Goal: Find specific page/section: Find specific page/section

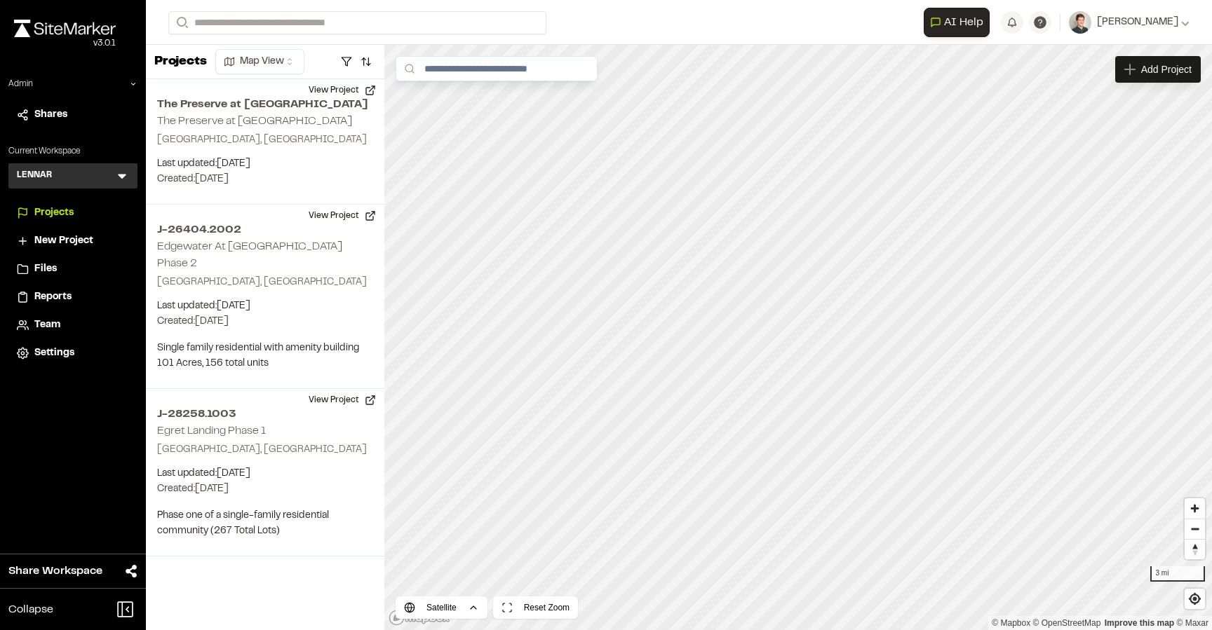
click at [124, 177] on icon at bounding box center [122, 176] width 14 height 14
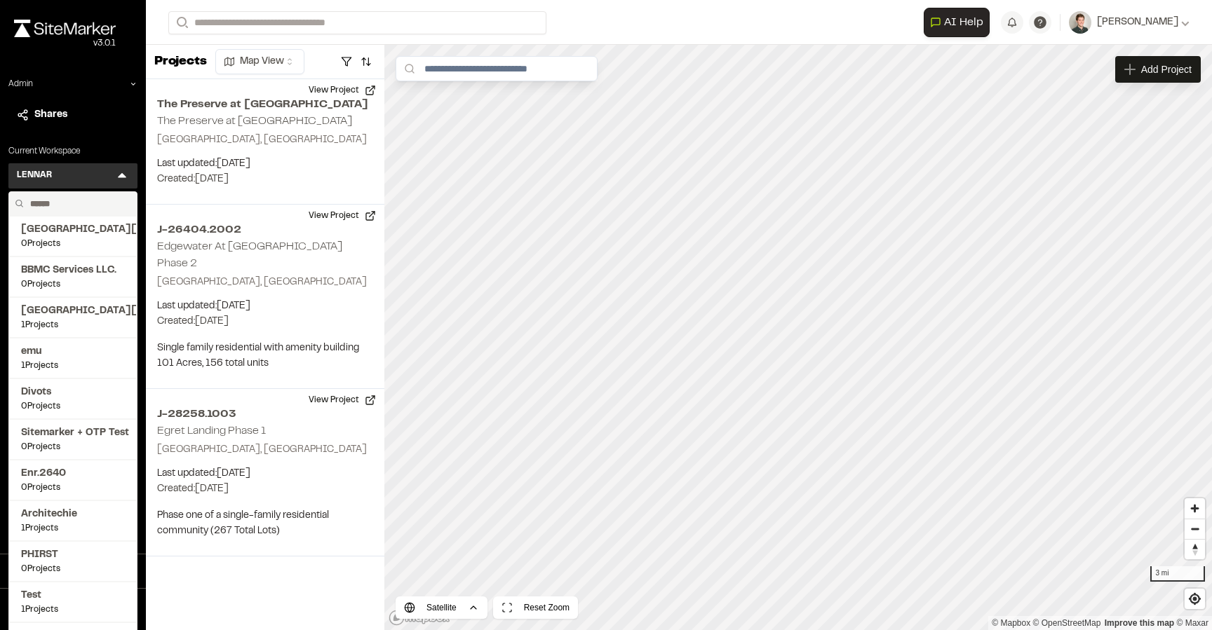
click at [78, 210] on input "text" at bounding box center [78, 204] width 107 height 24
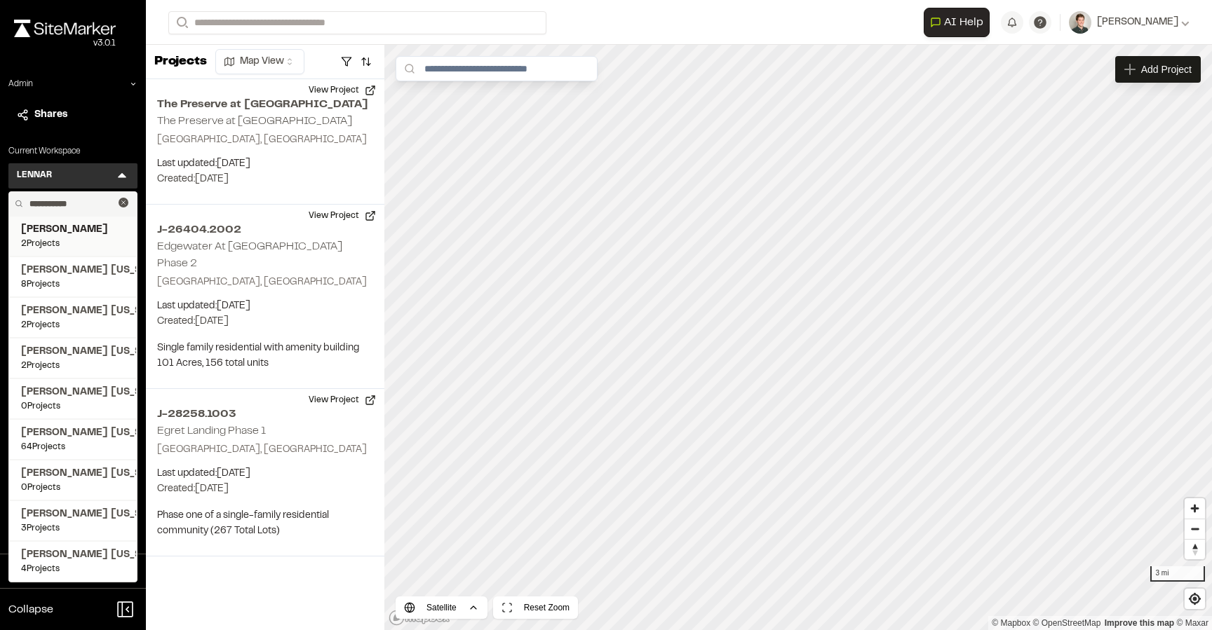
type input "**********"
click at [81, 241] on span "2 Projects" at bounding box center [73, 244] width 104 height 13
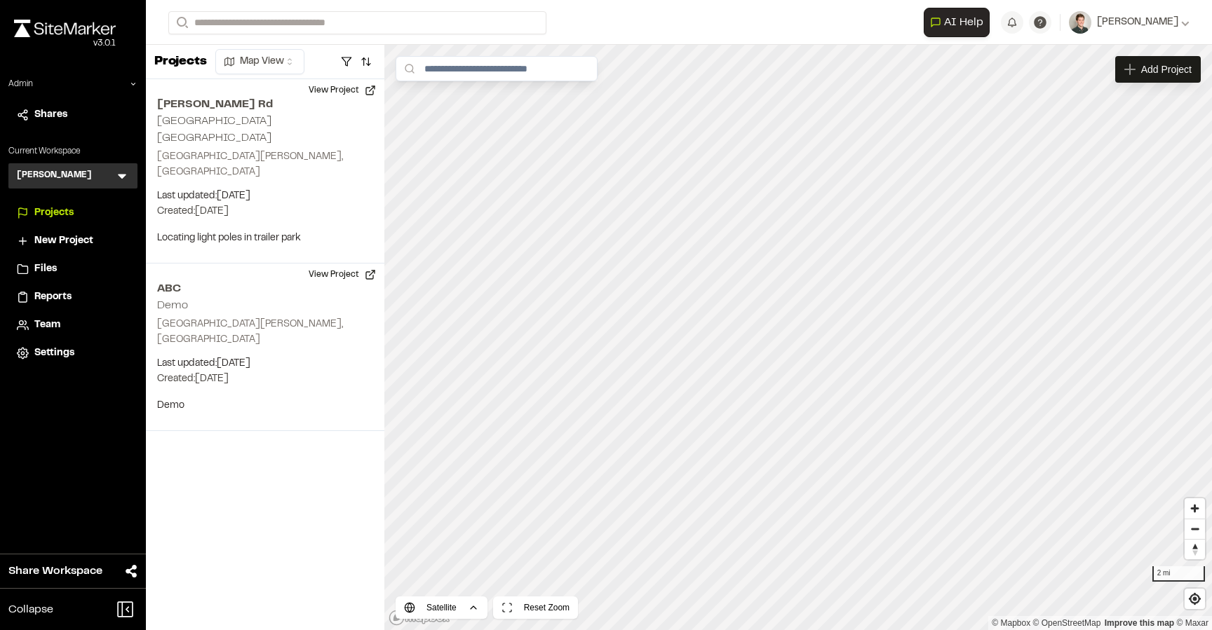
click at [112, 175] on div "[PERSON_NAME] K Menu" at bounding box center [72, 175] width 129 height 25
click at [130, 174] on div "[PERSON_NAME] K Menu" at bounding box center [72, 175] width 129 height 25
click at [118, 175] on icon at bounding box center [122, 177] width 8 height 5
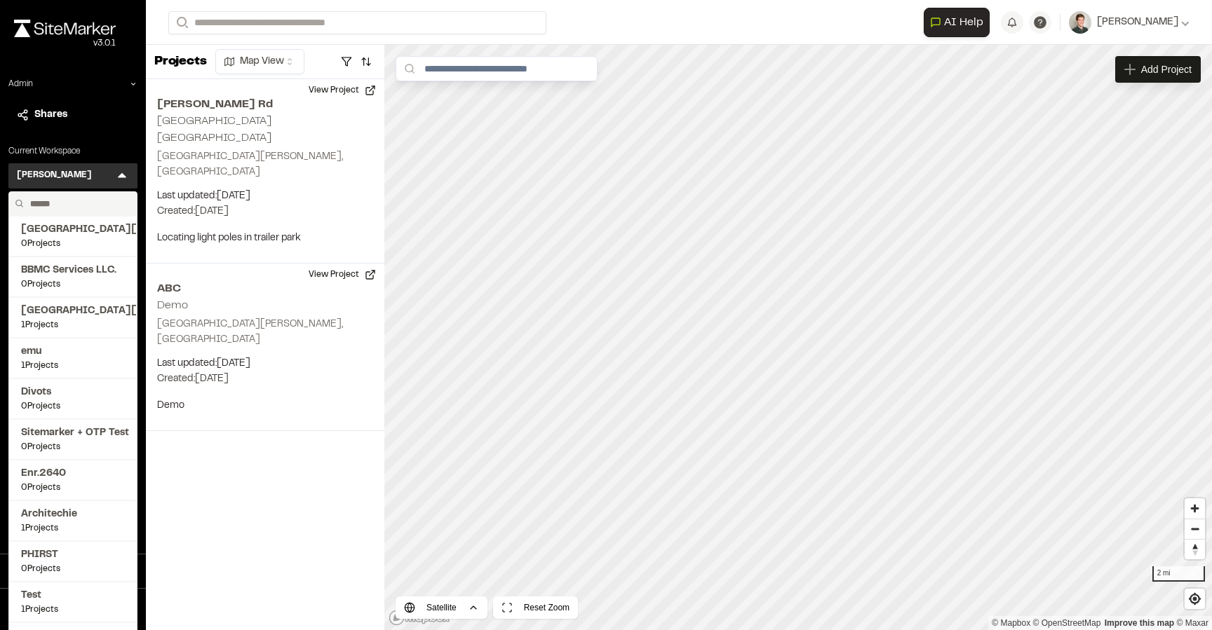
click at [61, 205] on input "text" at bounding box center [78, 204] width 107 height 24
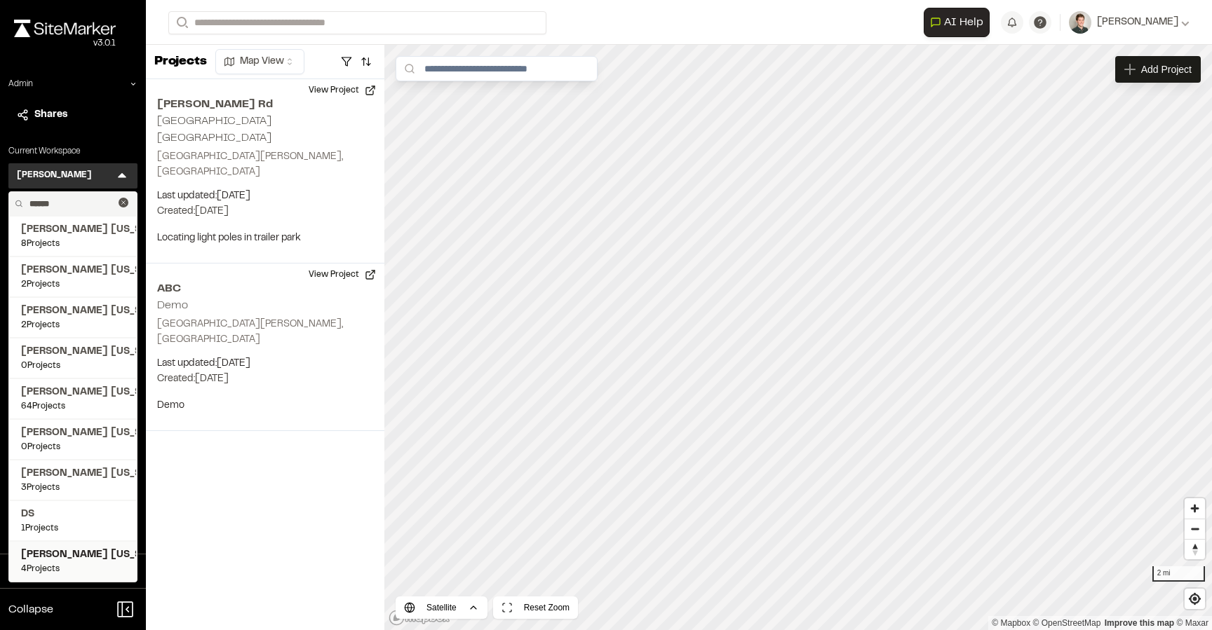
type input "******"
click at [78, 555] on span "[PERSON_NAME] [US_STATE]" at bounding box center [73, 555] width 104 height 15
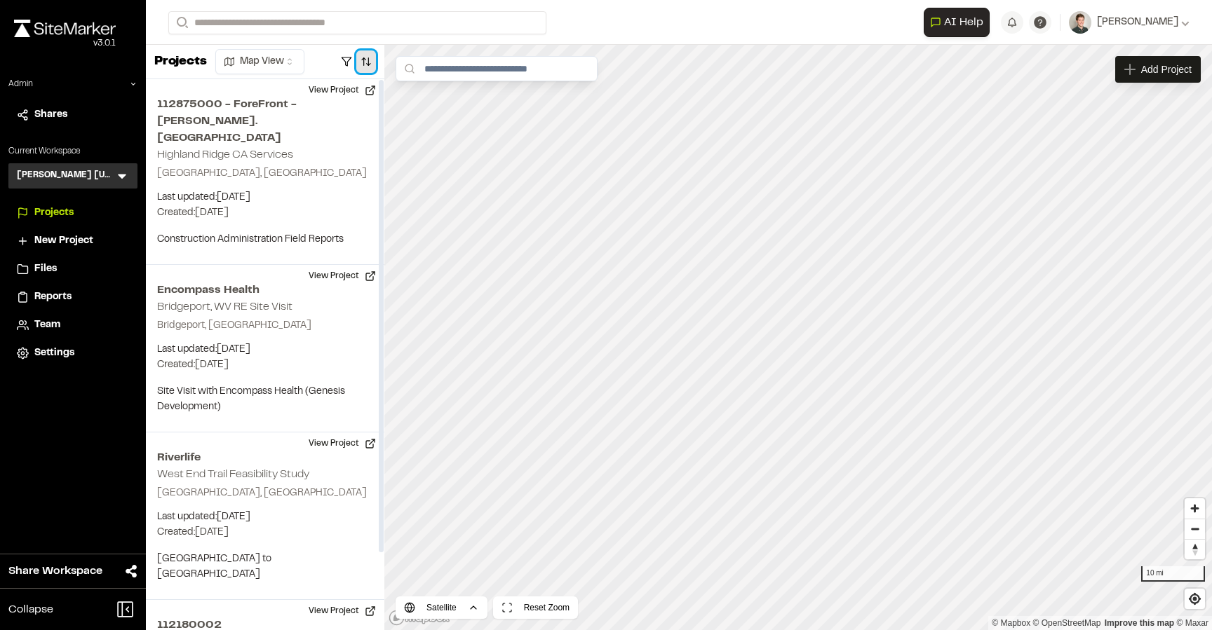
click at [371, 57] on button "button" at bounding box center [366, 61] width 20 height 22
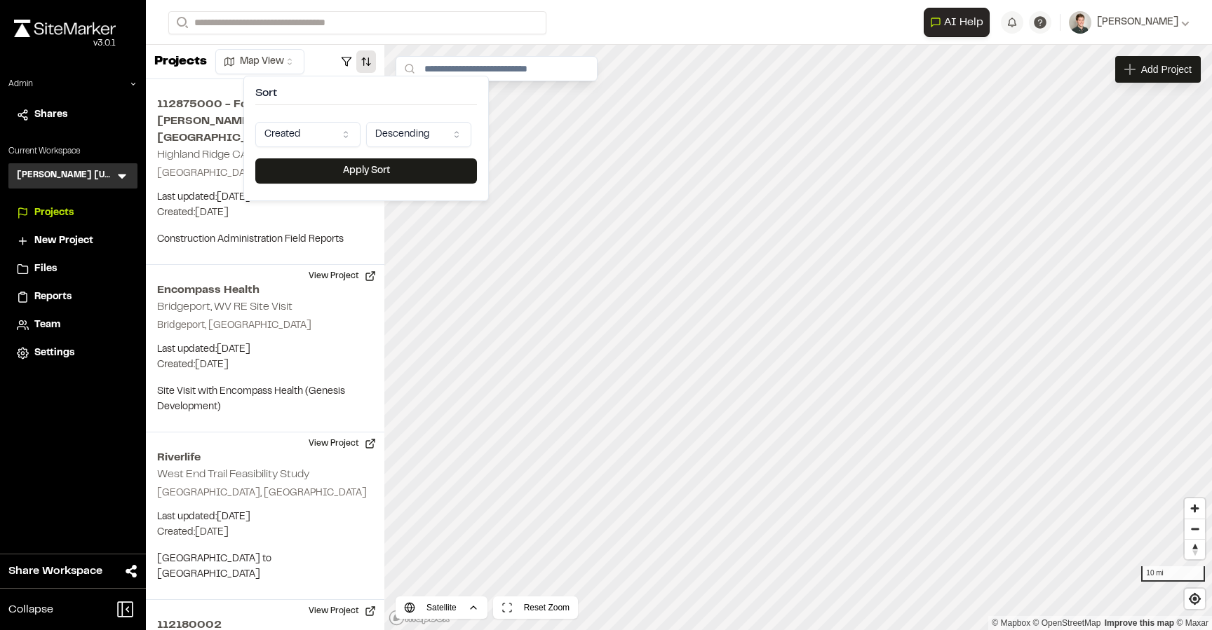
click at [312, 133] on html "**********" at bounding box center [606, 315] width 1212 height 630
click at [320, 169] on button "Apply Sort" at bounding box center [366, 170] width 222 height 25
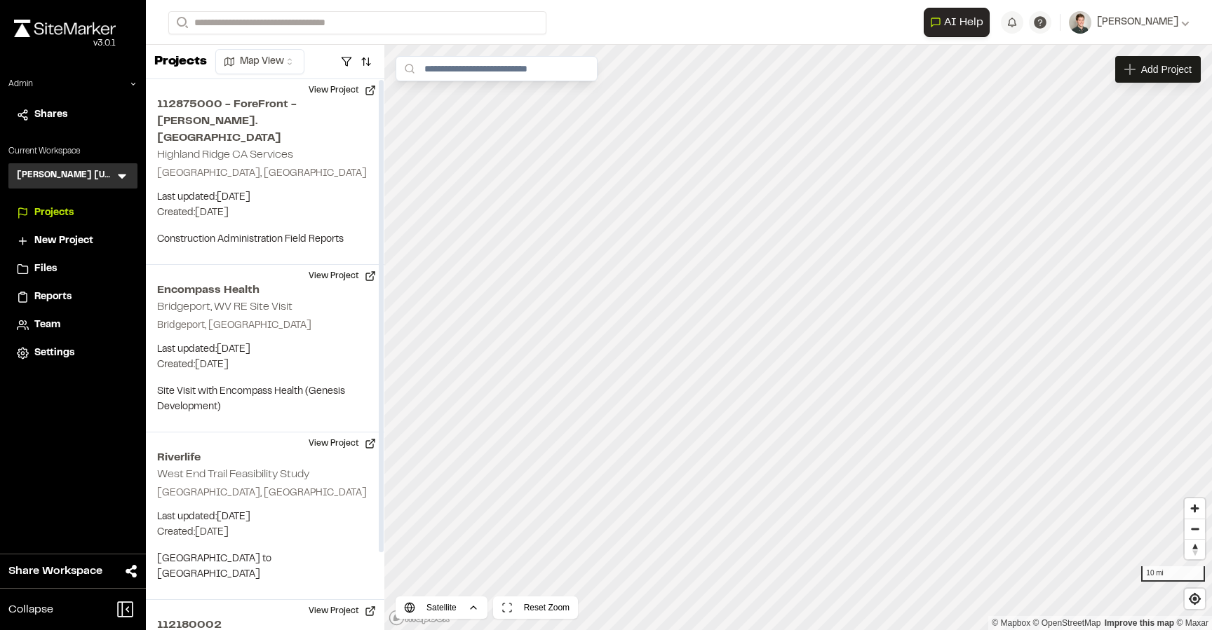
click at [123, 178] on icon at bounding box center [122, 176] width 14 height 14
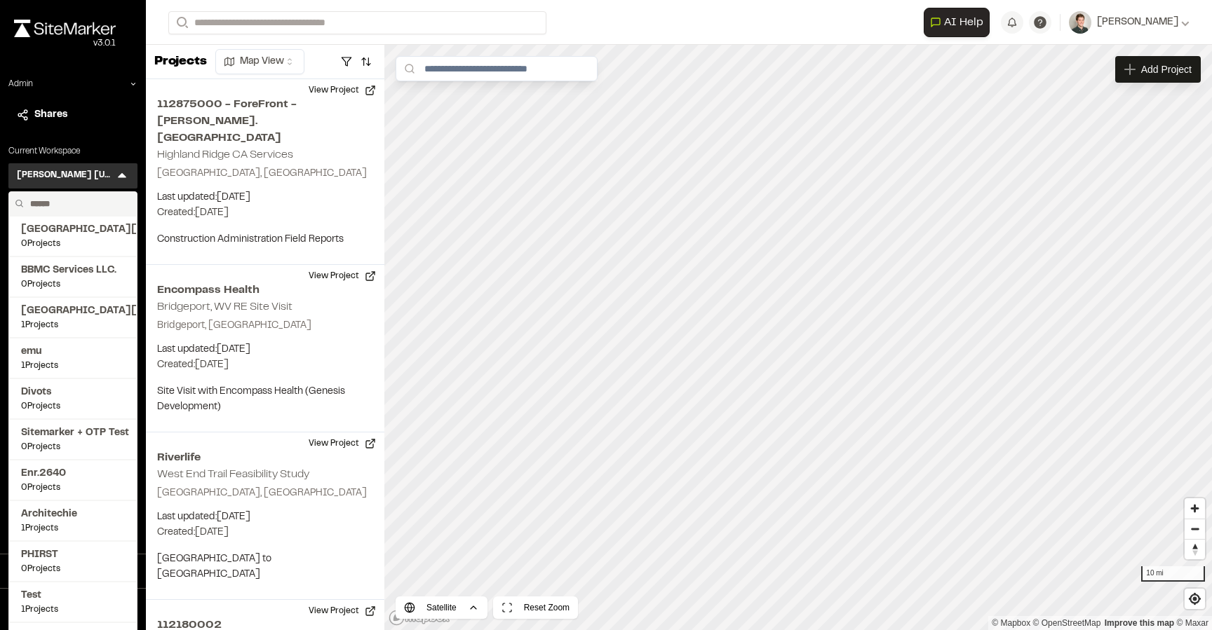
click at [85, 206] on input "text" at bounding box center [78, 204] width 107 height 24
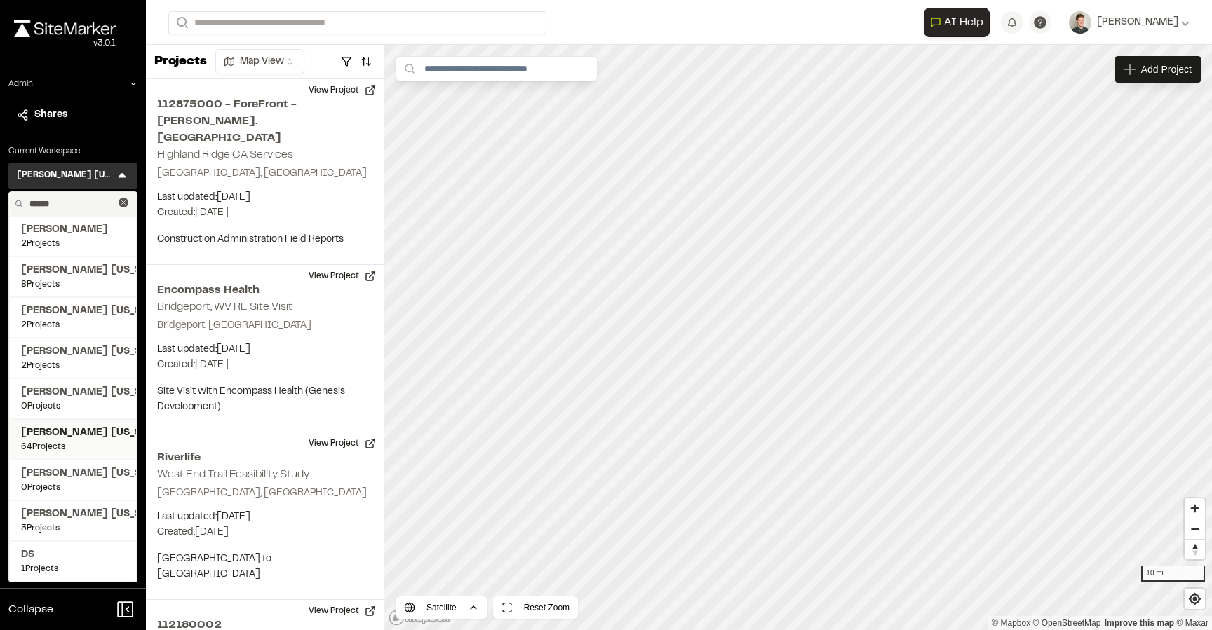
type input "******"
click at [70, 447] on span "64 Projects" at bounding box center [73, 447] width 104 height 13
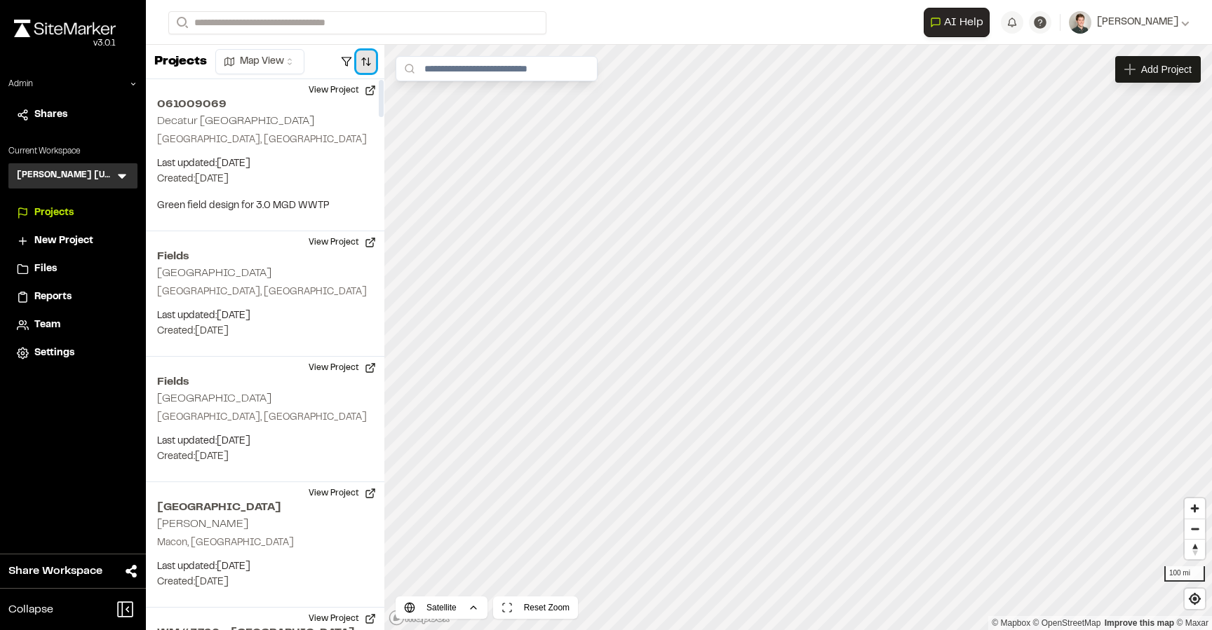
click at [369, 52] on button "button" at bounding box center [366, 61] width 20 height 22
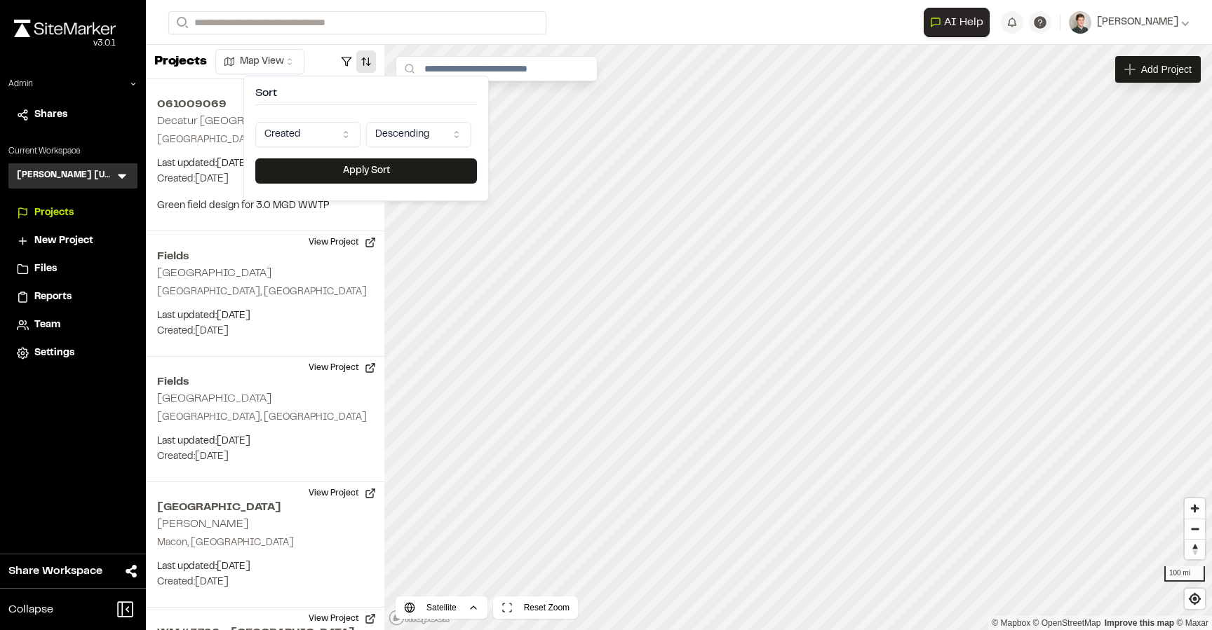
click at [340, 140] on html "Close sidebar v 3.0.1 Admin Shares Current Workspace [PERSON_NAME] [US_STATE] K…" at bounding box center [606, 315] width 1212 height 630
click at [327, 177] on button "Apply Sort" at bounding box center [366, 170] width 222 height 25
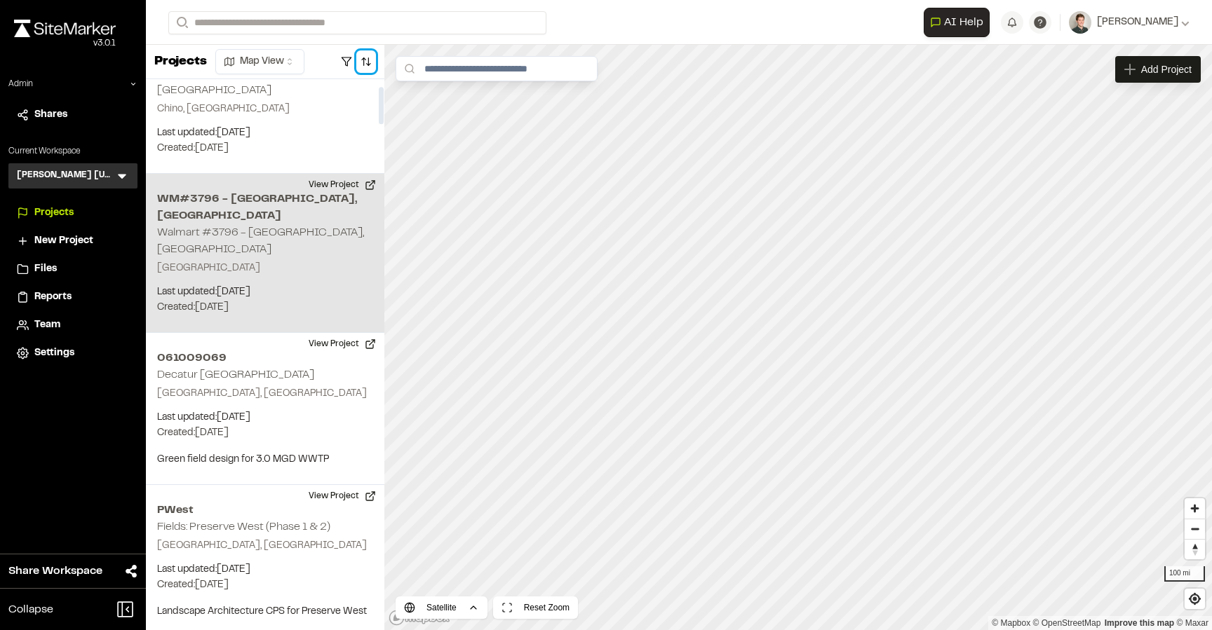
scroll to position [117, 0]
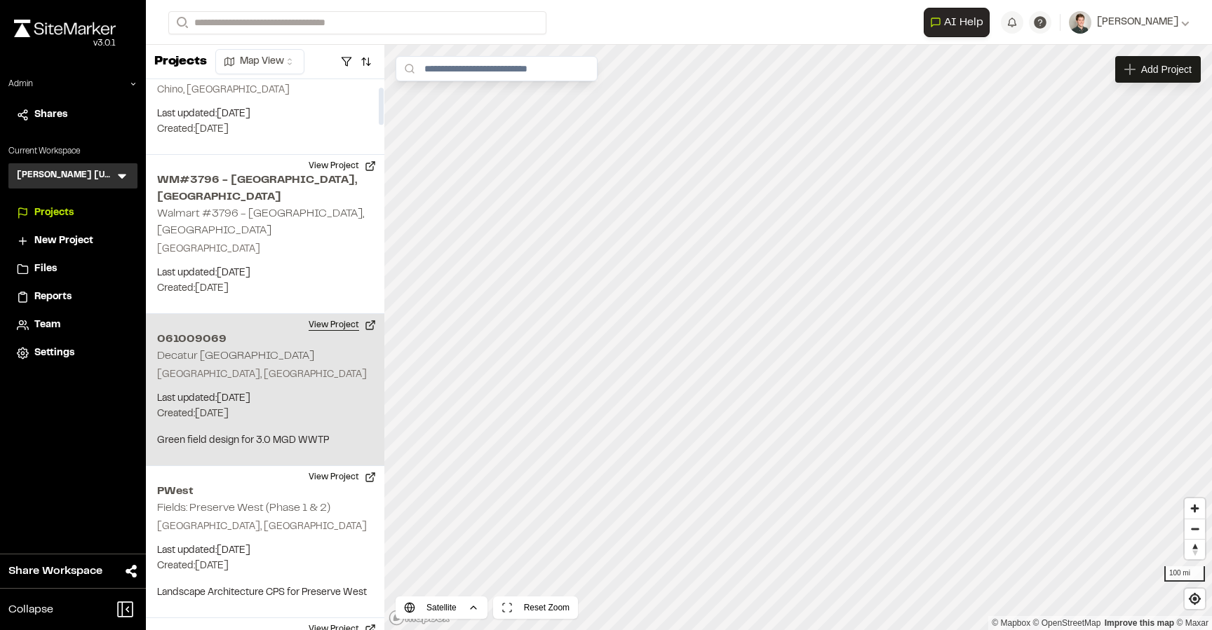
click at [341, 314] on button "View Project" at bounding box center [342, 325] width 84 height 22
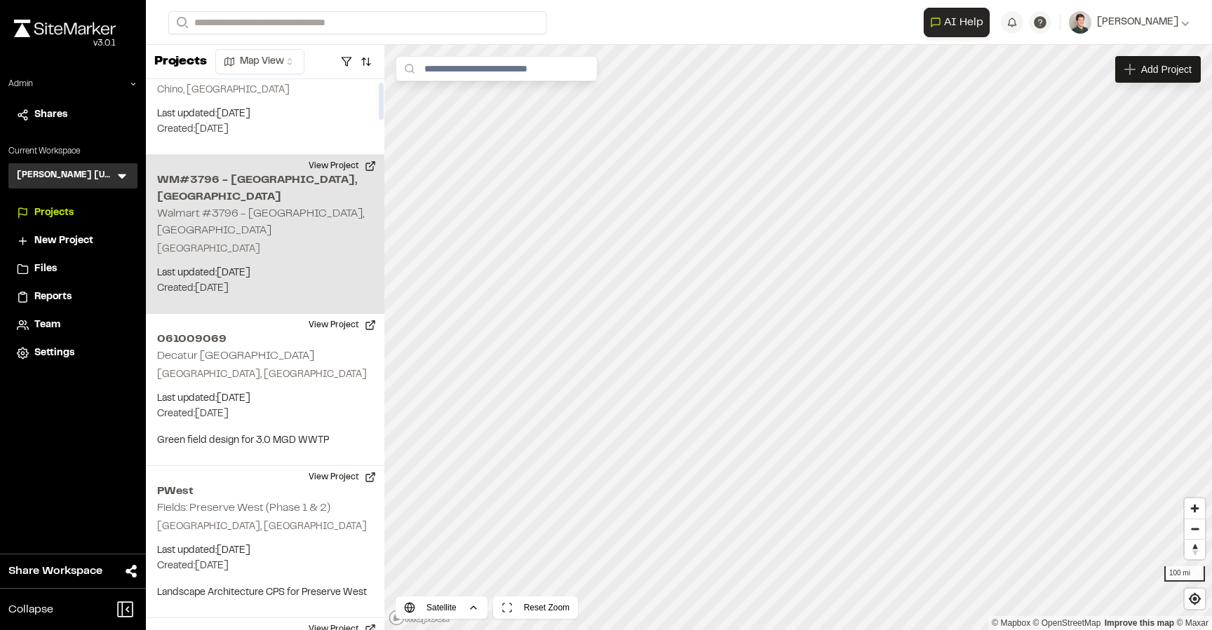
scroll to position [0, 0]
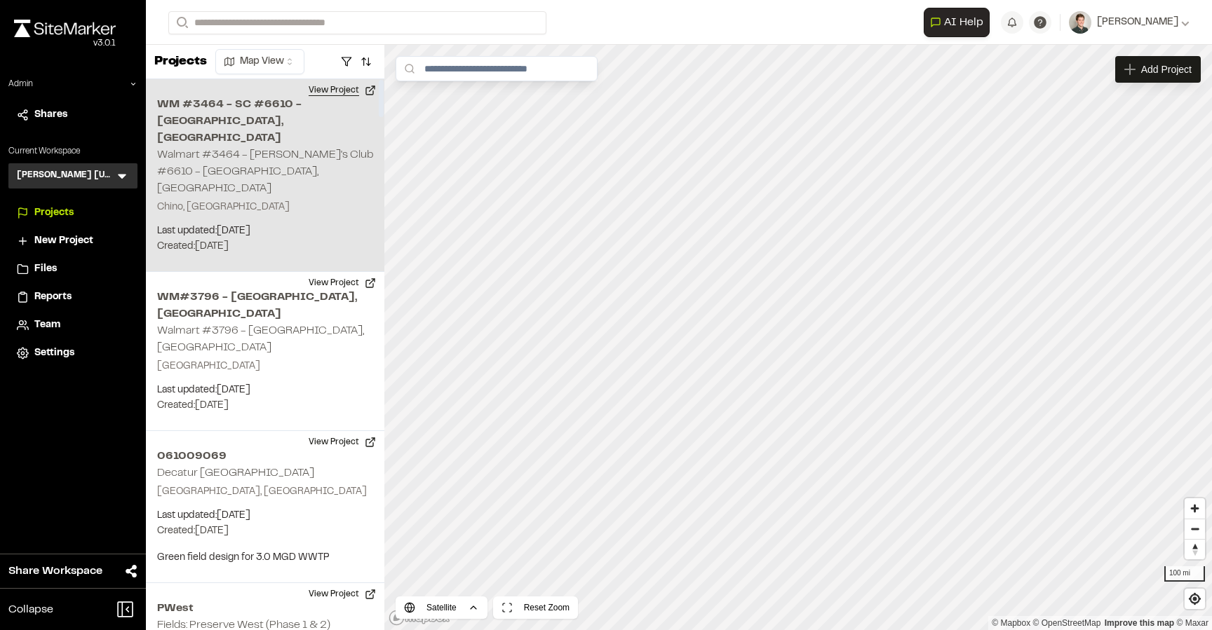
click at [342, 93] on button "View Project" at bounding box center [342, 90] width 84 height 22
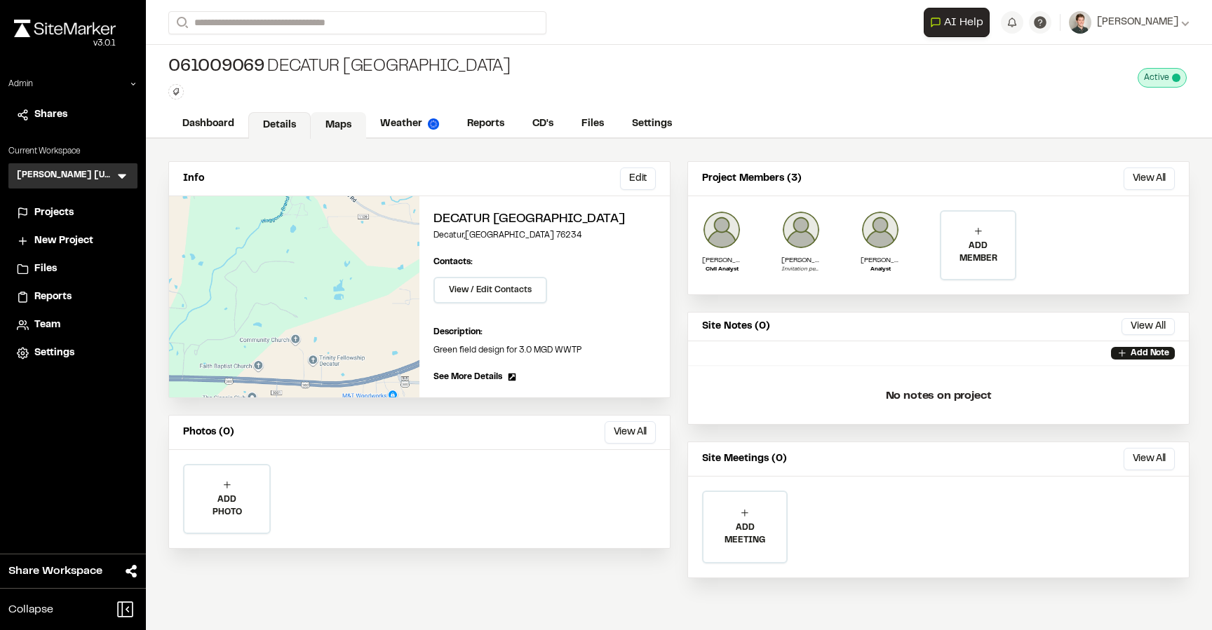
click at [334, 121] on link "Maps" at bounding box center [338, 125] width 55 height 27
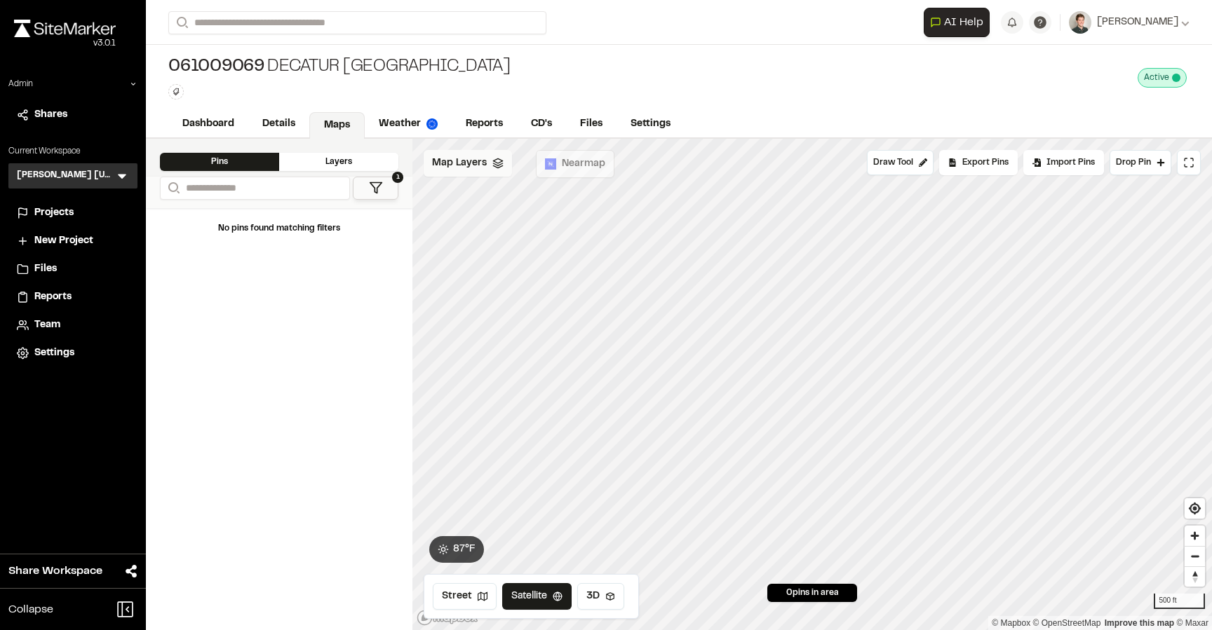
click at [475, 163] on span "Map Layers" at bounding box center [459, 163] width 55 height 15
click at [475, 163] on span "Map Layers" at bounding box center [459, 165] width 55 height 15
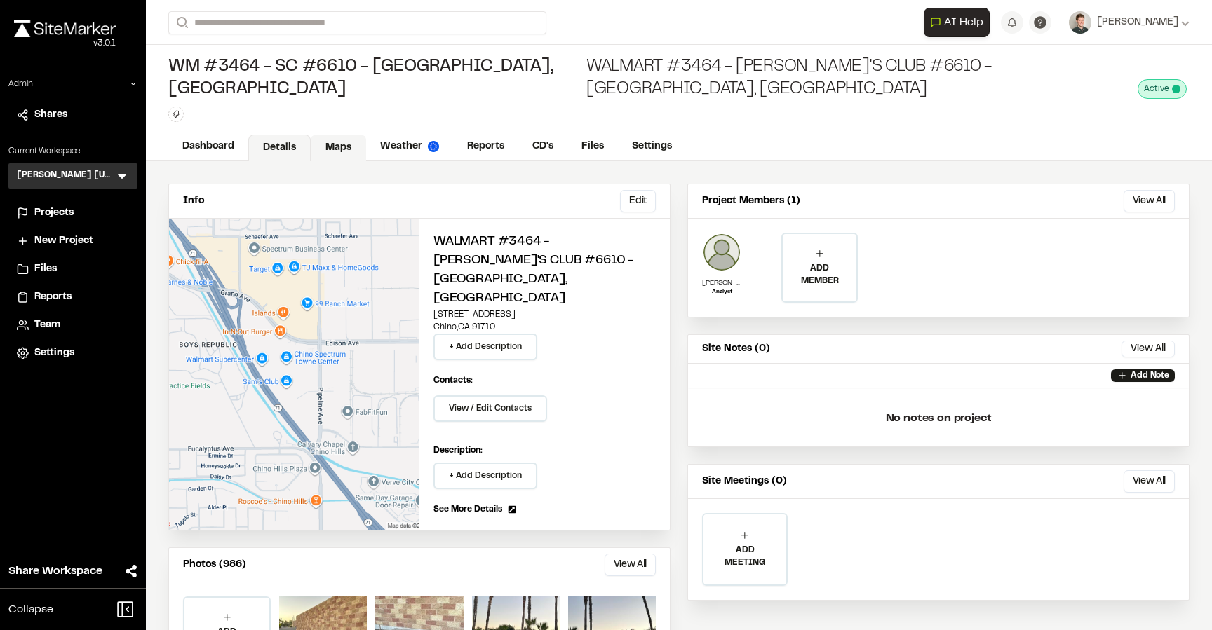
click at [336, 135] on link "Maps" at bounding box center [338, 148] width 55 height 27
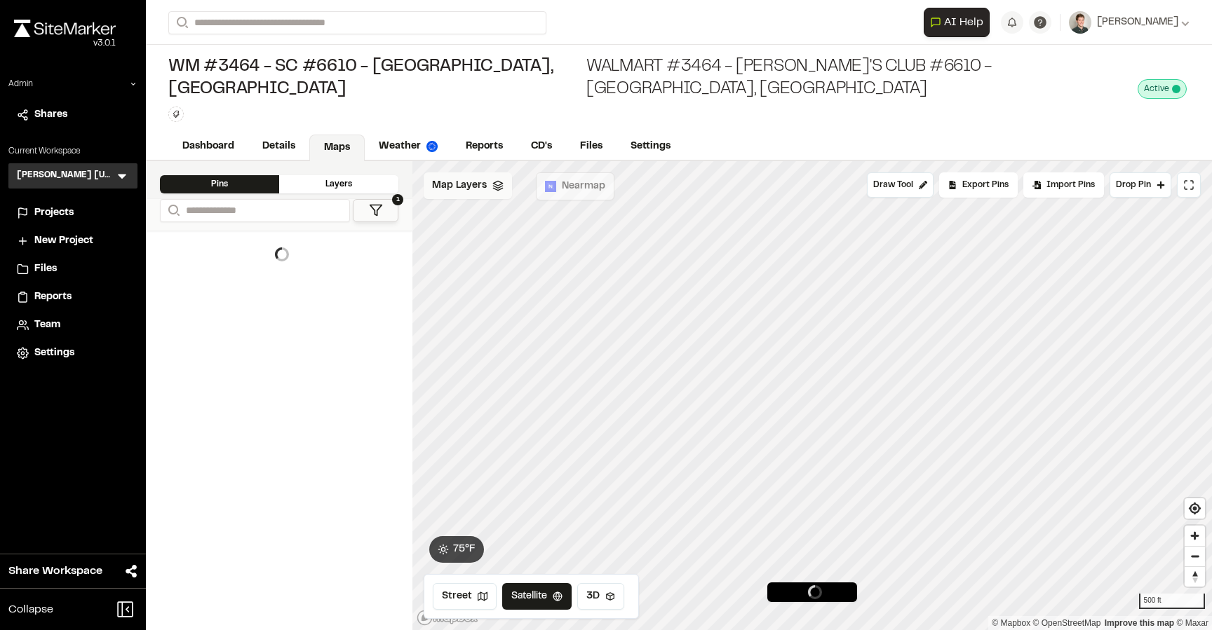
click at [475, 178] on span "Map Layers" at bounding box center [459, 185] width 55 height 15
click at [467, 180] on span "Map Layers" at bounding box center [459, 187] width 55 height 15
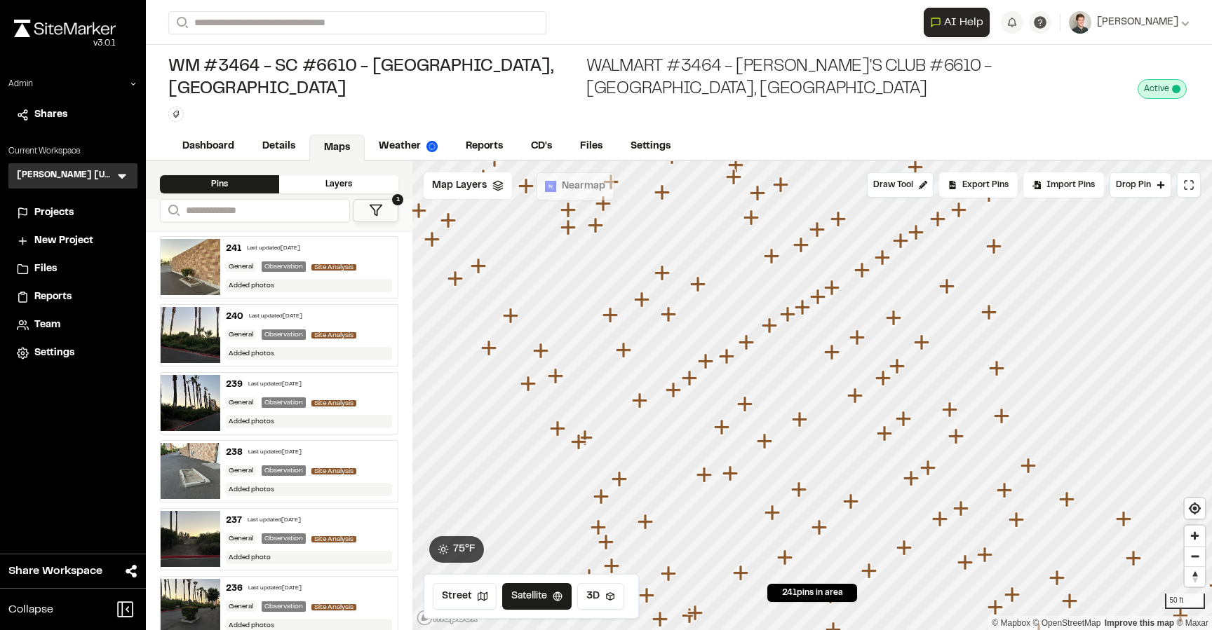
drag, startPoint x: 738, startPoint y: 325, endPoint x: 747, endPoint y: 326, distance: 9.2
click at [757, 341] on icon "Map marker" at bounding box center [747, 343] width 18 height 18
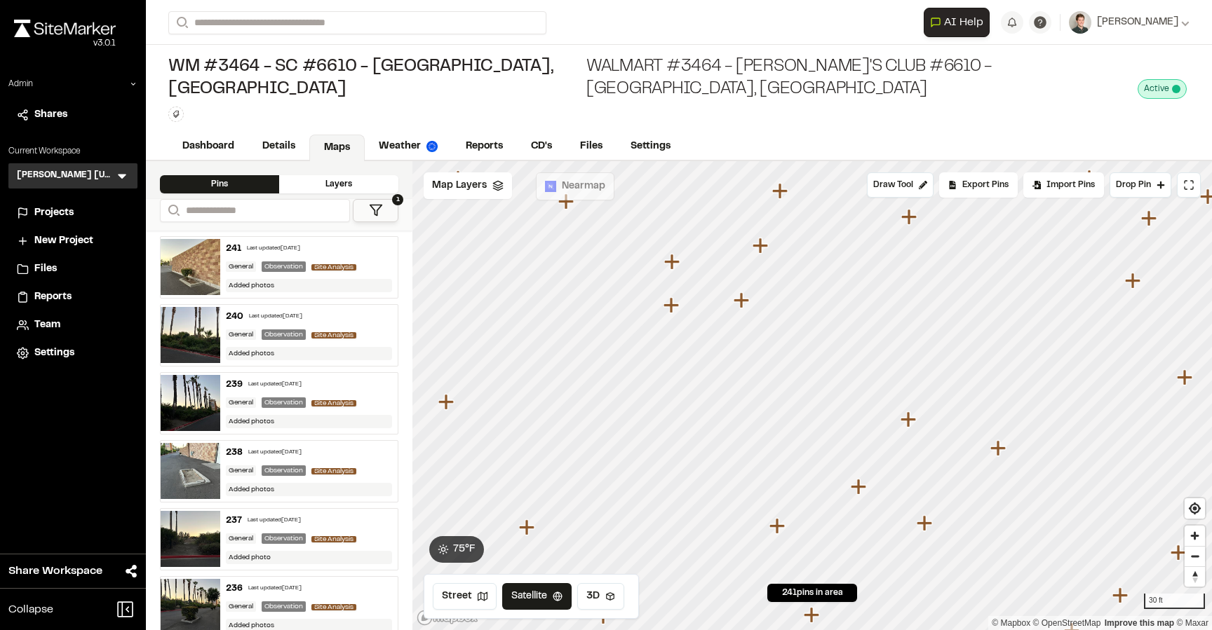
click at [668, 297] on icon "Map marker" at bounding box center [670, 304] width 15 height 15
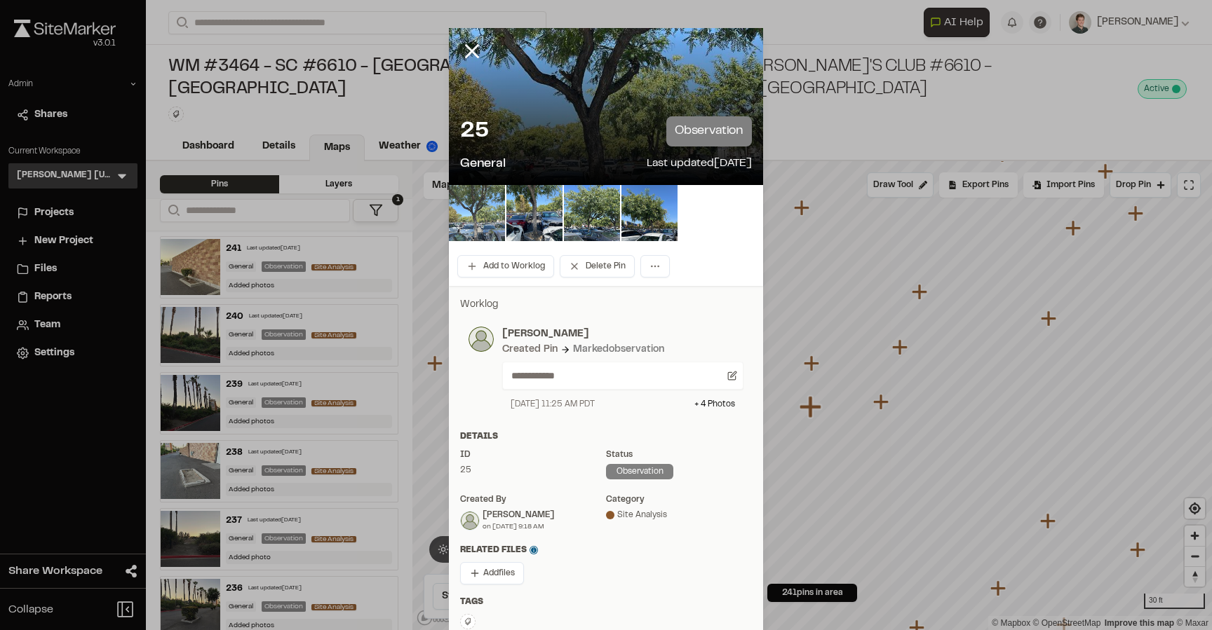
click at [483, 210] on img at bounding box center [477, 213] width 56 height 56
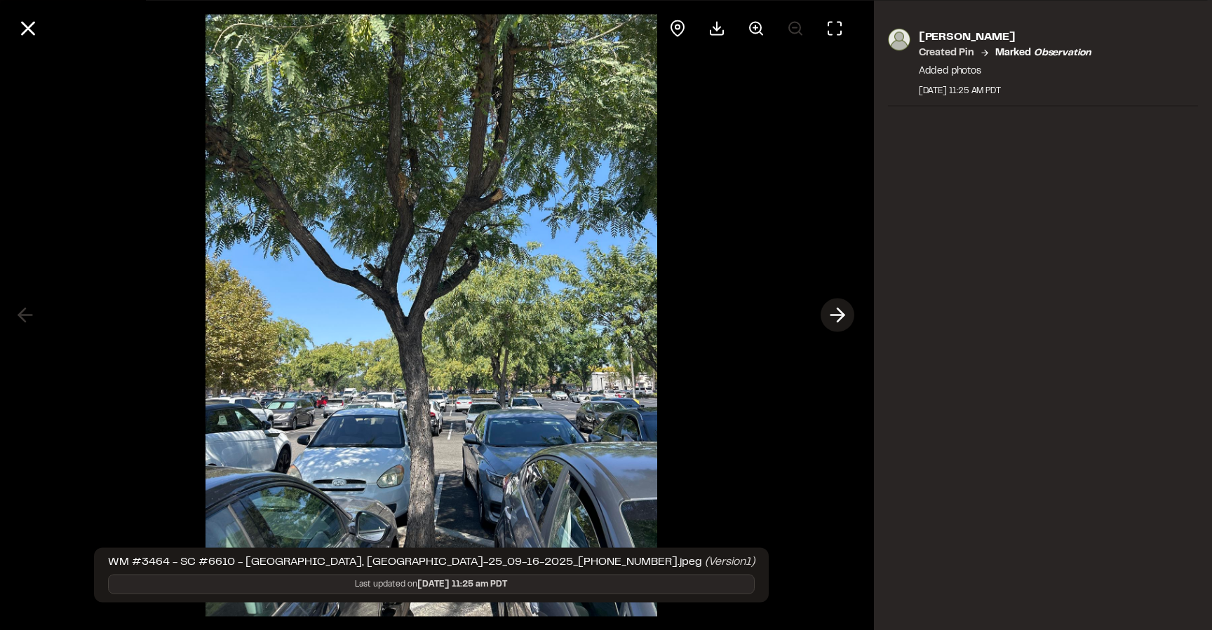
click at [832, 313] on icon at bounding box center [837, 316] width 22 height 24
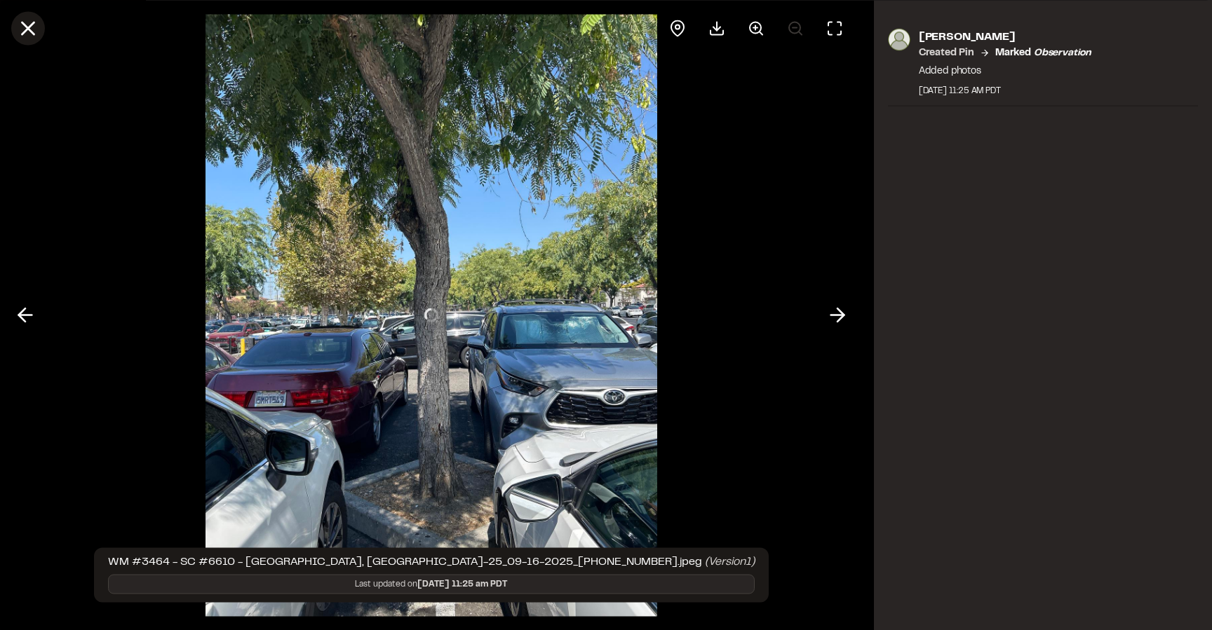
click at [34, 32] on icon at bounding box center [28, 28] width 24 height 24
